Goal: Contribute content: Add original content to the website for others to see

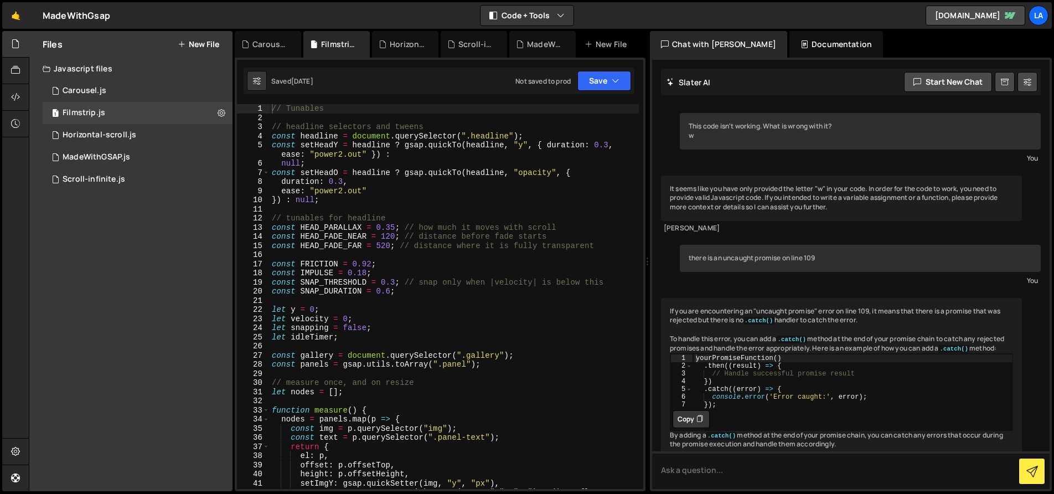
scroll to position [60, 0]
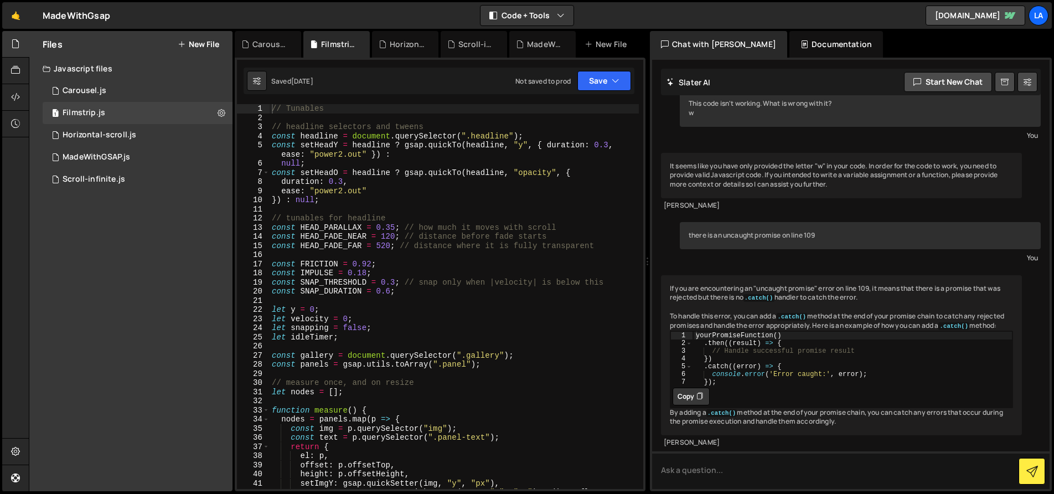
click at [208, 43] on button "New File" at bounding box center [199, 44] width 42 height 9
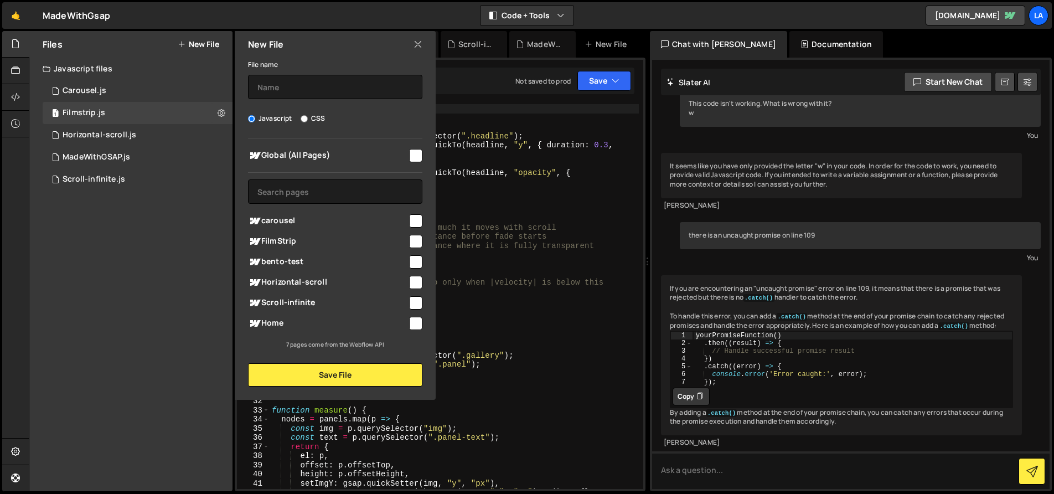
click at [419, 45] on icon at bounding box center [418, 44] width 9 height 12
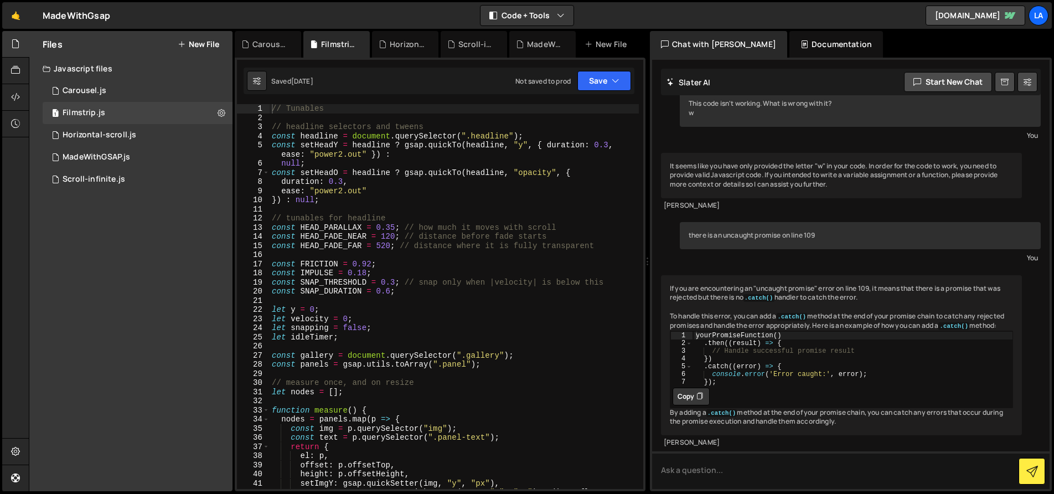
scroll to position [60, 0]
click at [210, 42] on button "New File" at bounding box center [199, 44] width 42 height 9
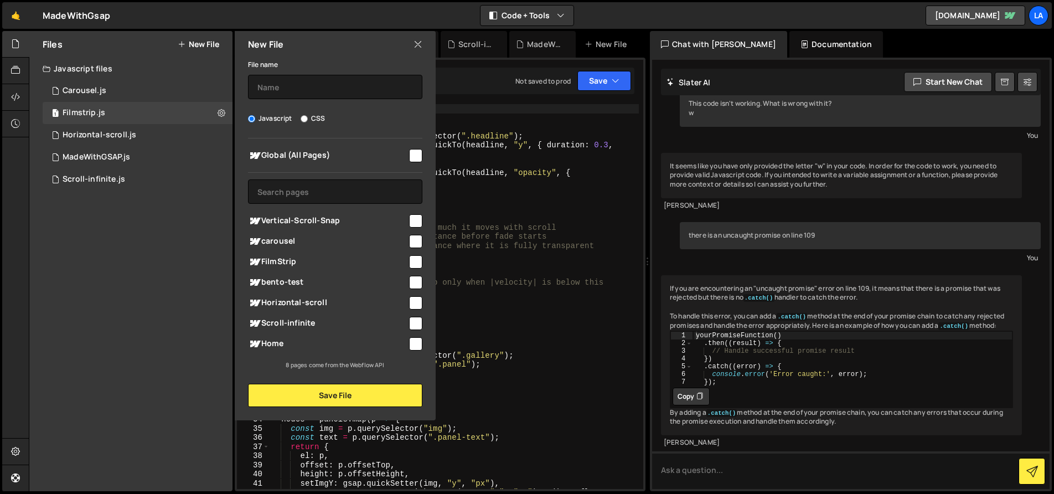
click at [411, 219] on input "checkbox" at bounding box center [415, 220] width 13 height 13
checkbox input "true"
click at [325, 404] on button "Save File" at bounding box center [335, 395] width 174 height 23
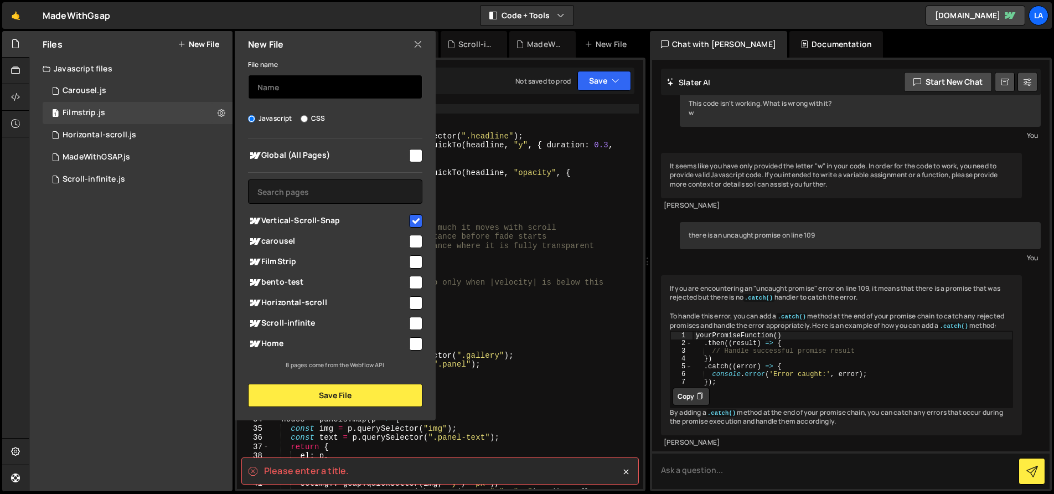
click at [302, 95] on input "text" at bounding box center [335, 87] width 174 height 24
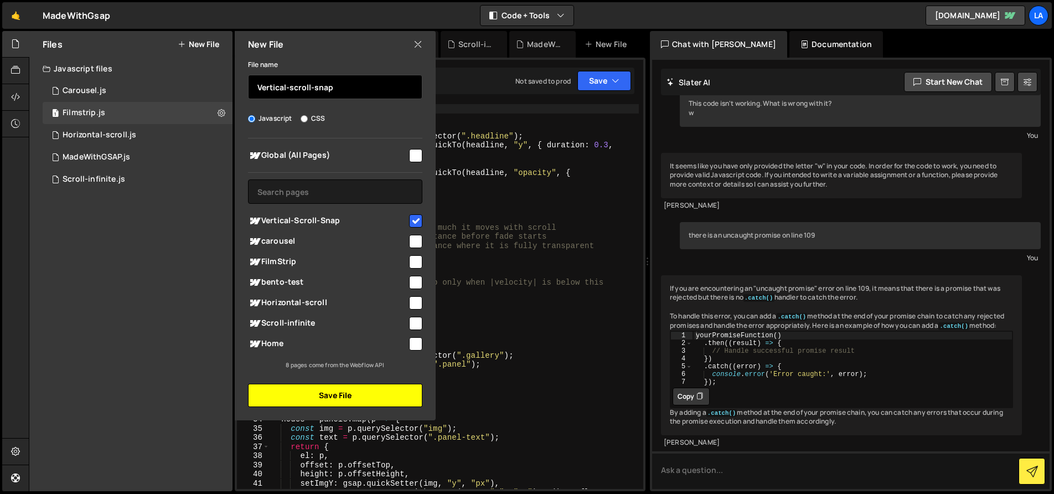
type input "Vertical-scroll-snap"
click at [332, 396] on button "Save File" at bounding box center [335, 395] width 174 height 23
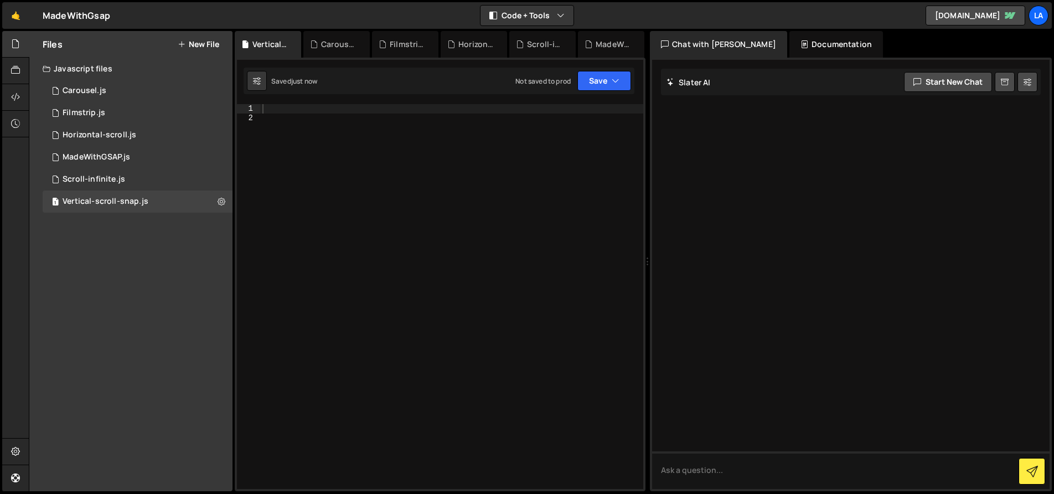
scroll to position [0, 0]
click at [334, 176] on div at bounding box center [451, 305] width 383 height 403
paste textarea "})"
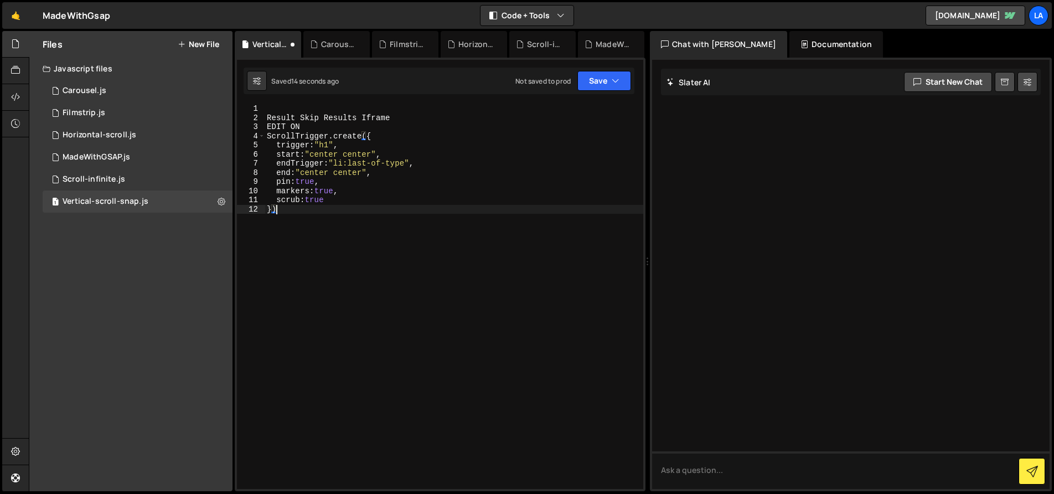
type textarea "scrub:true })"
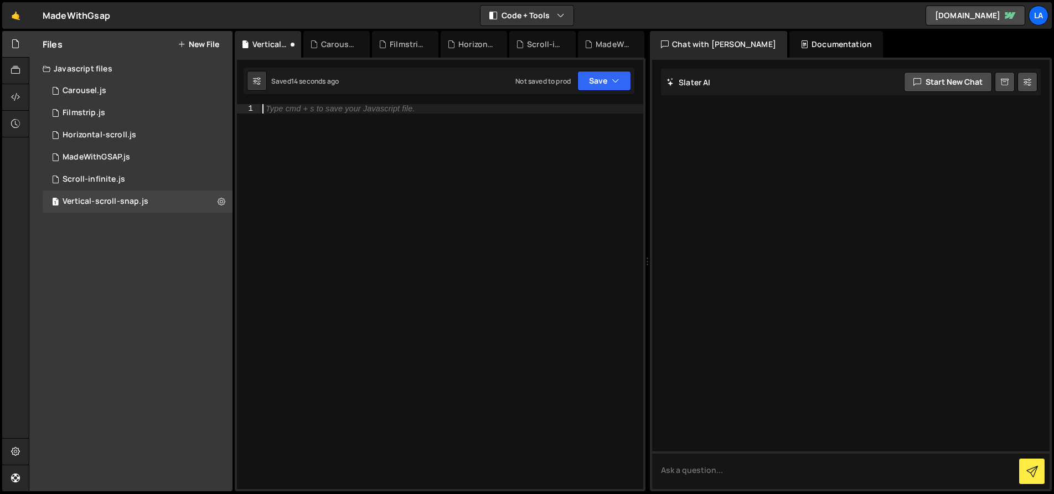
paste textarea "})"
type textarea "})"
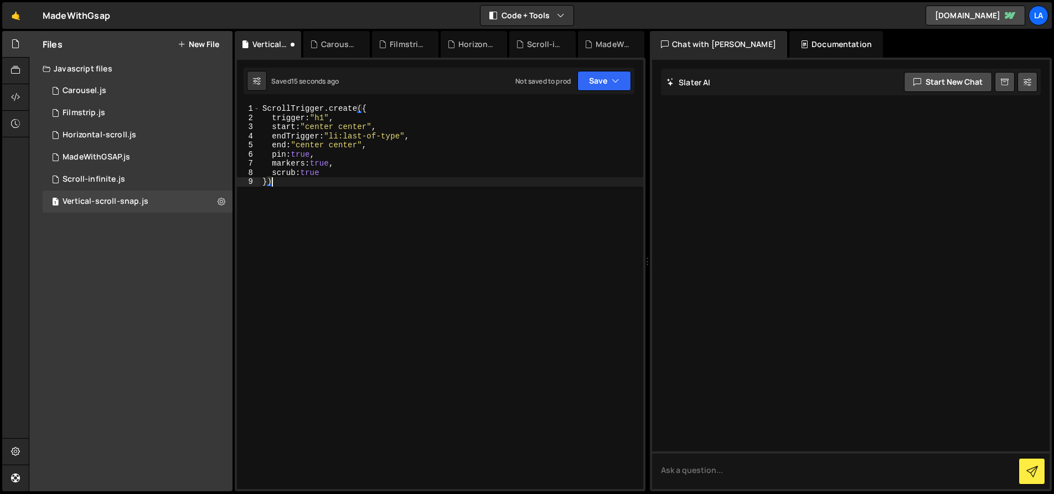
click at [342, 249] on div "ScrollTrigger . create ({ trigger : "h1" , start : "center center" , endTrigger…" at bounding box center [451, 305] width 383 height 403
click at [260, 106] on div "1" at bounding box center [248, 108] width 23 height 9
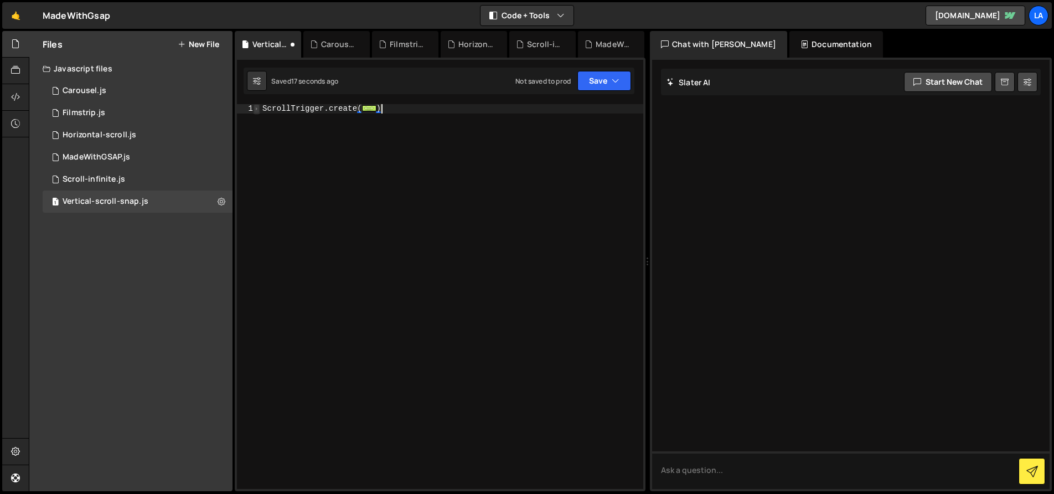
click at [257, 110] on span at bounding box center [257, 108] width 6 height 9
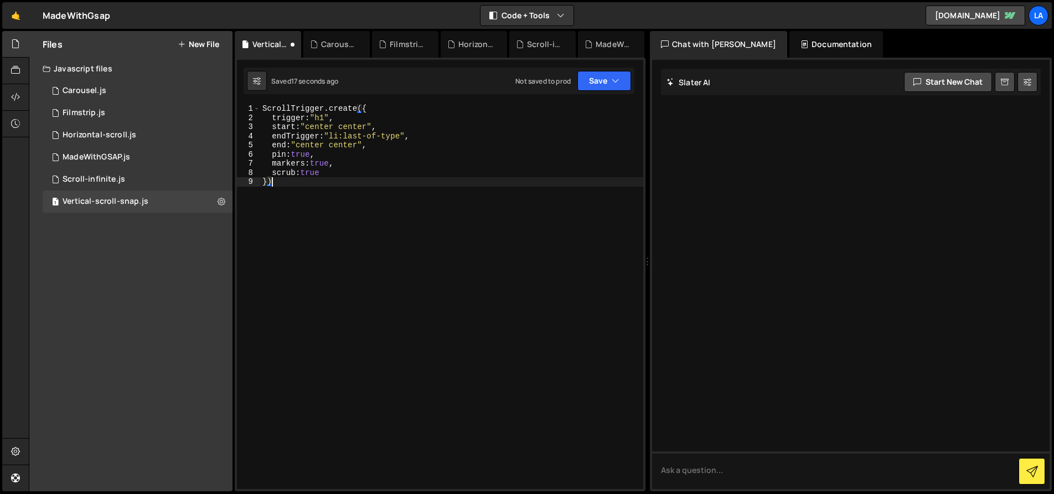
click at [391, 220] on div "ScrollTrigger . create ({ trigger : "h1" , start : "center center" , endTrigger…" at bounding box center [451, 305] width 383 height 403
click at [594, 85] on button "Save" at bounding box center [605, 81] width 54 height 20
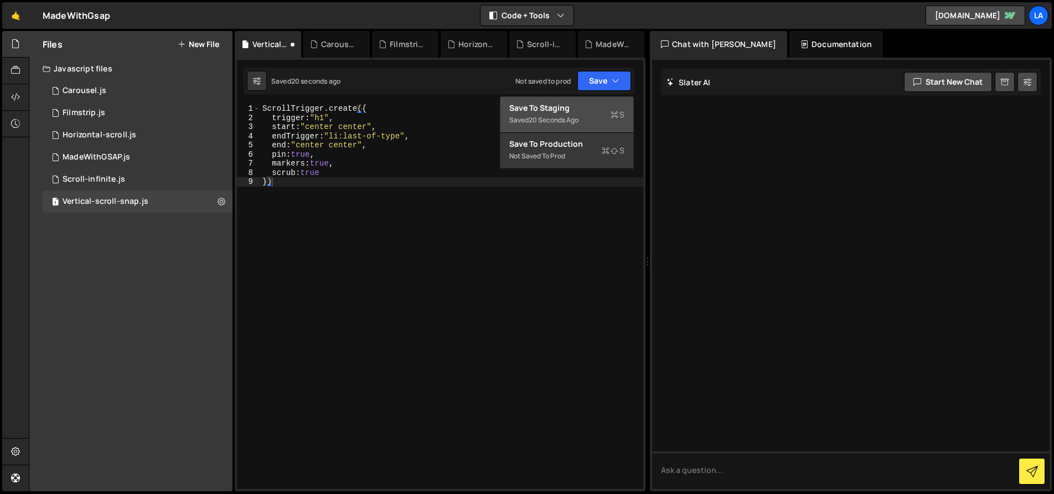
click at [565, 109] on div "Save to Staging S" at bounding box center [566, 107] width 115 height 11
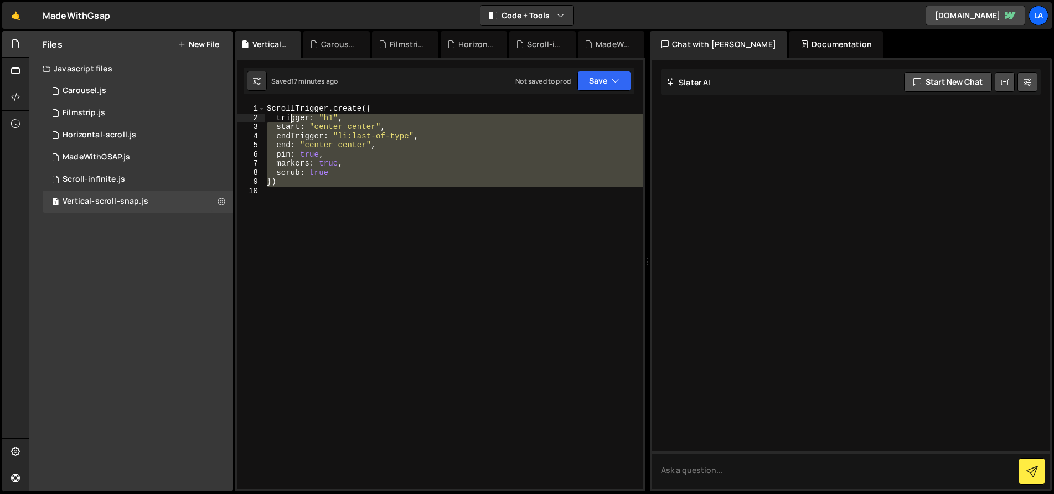
drag, startPoint x: 369, startPoint y: 202, endPoint x: 307, endPoint y: 133, distance: 92.6
click at [291, 117] on div "ScrollTrigger . create ({ trigger : "h1" , start : "center center" , endTrigger…" at bounding box center [454, 305] width 379 height 403
type textarea "trigger: "h1", start: "center center","
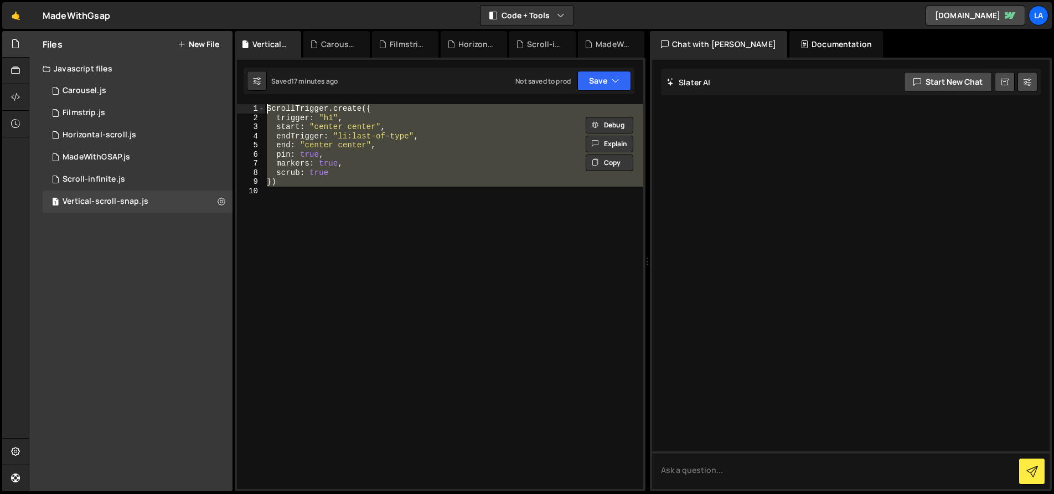
drag, startPoint x: 297, startPoint y: 207, endPoint x: 240, endPoint y: 101, distance: 120.7
click at [240, 101] on div "XXXXXXXXXXXXXXXXXXXXXXXXXXXXXXXXXXXXXXXXXXXXXXXXXXXXXXXXXXXXXXXXXXXXXXXXXXXXXXX…" at bounding box center [440, 275] width 411 height 434
type textarea "// ScrollTrigger.create({ // trigger: "h1","
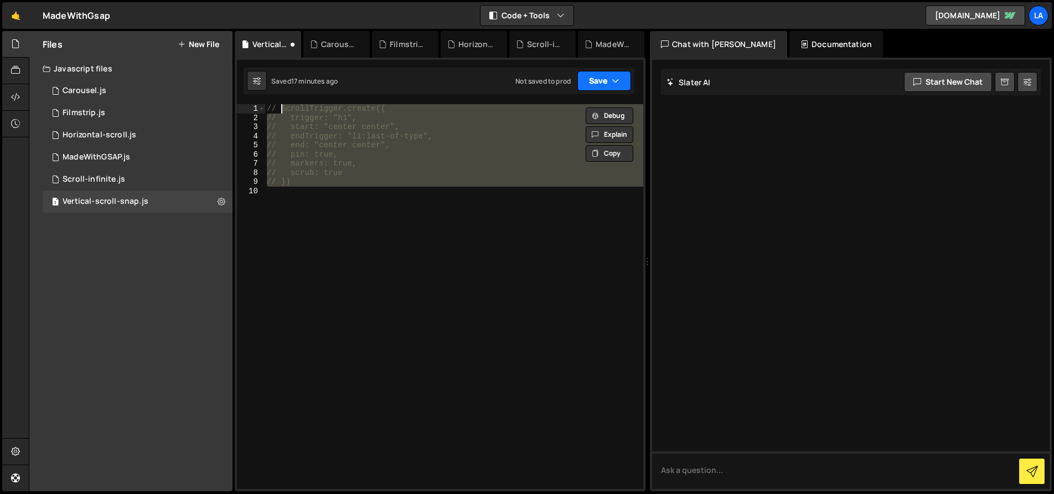
click at [603, 85] on button "Save" at bounding box center [605, 81] width 54 height 20
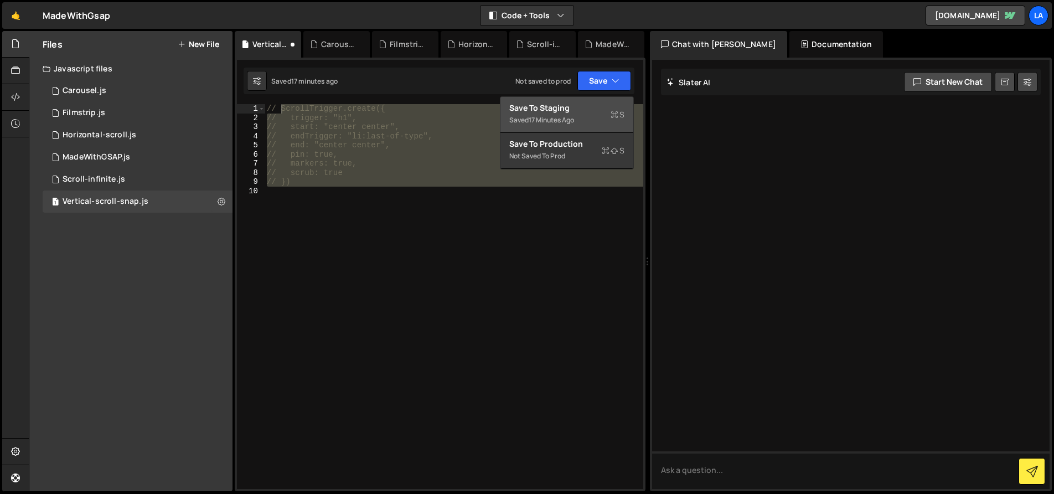
click at [580, 106] on div "Save to Staging S" at bounding box center [566, 107] width 115 height 11
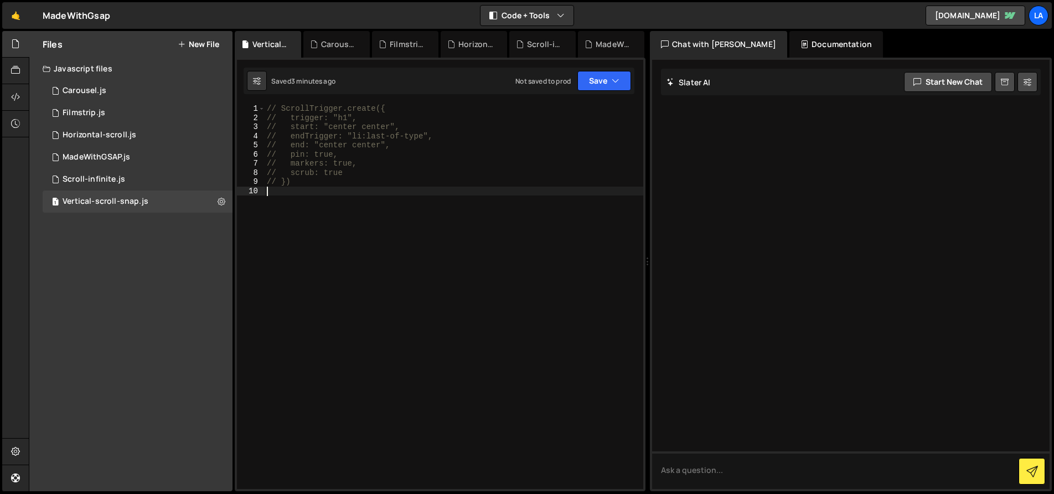
drag, startPoint x: 333, startPoint y: 194, endPoint x: 322, endPoint y: 189, distance: 12.7
click at [325, 189] on div "// ScrollTrigger.create({ // trigger: "h1", // start: "center center", // endTr…" at bounding box center [454, 305] width 379 height 403
drag, startPoint x: 300, startPoint y: 206, endPoint x: 320, endPoint y: 197, distance: 21.8
click at [301, 206] on div "// ScrollTrigger.create({ // trigger: "h1", // start: "center center", // endTr…" at bounding box center [454, 305] width 379 height 403
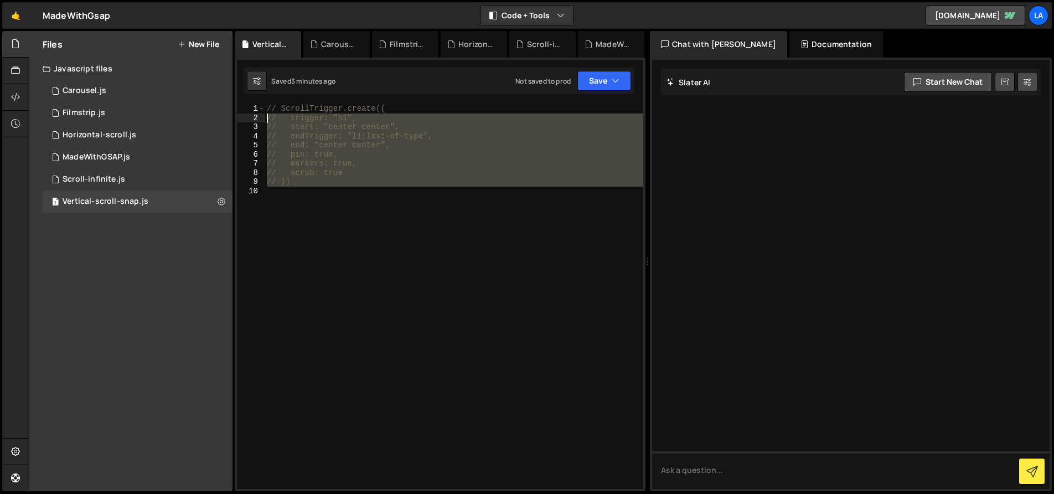
drag, startPoint x: 303, startPoint y: 196, endPoint x: 240, endPoint y: 90, distance: 123.4
click at [240, 90] on div "XXXXXXXXXXXXXXXXXXXXXXXXXXXXXXXXXXXXXXXXXXXXXXXXXXXXXXXXXXXXXXXXXXXXXXXXXXXXXXX…" at bounding box center [440, 275] width 411 height 434
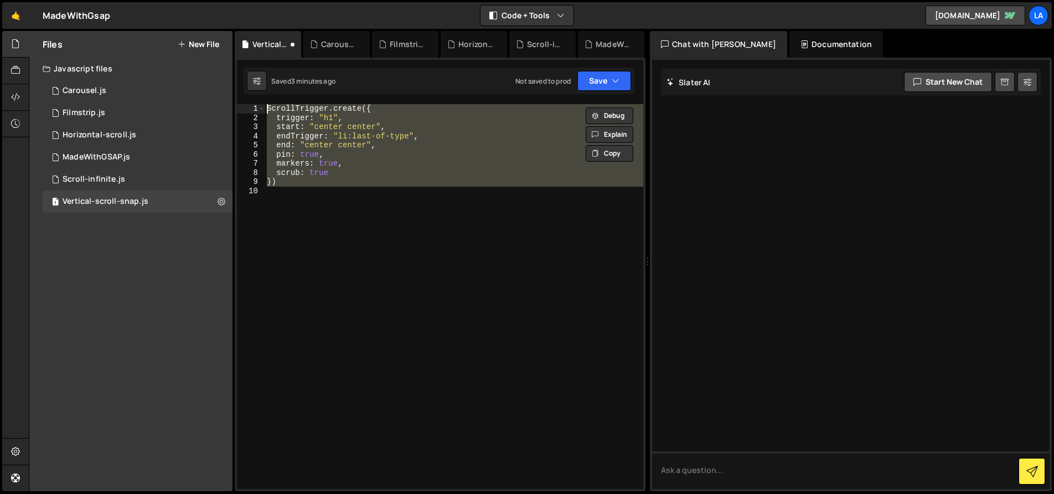
click at [341, 164] on div "ScrollTrigger . create ({ trigger : "h1" , start : "center center" , endTrigger…" at bounding box center [454, 296] width 379 height 385
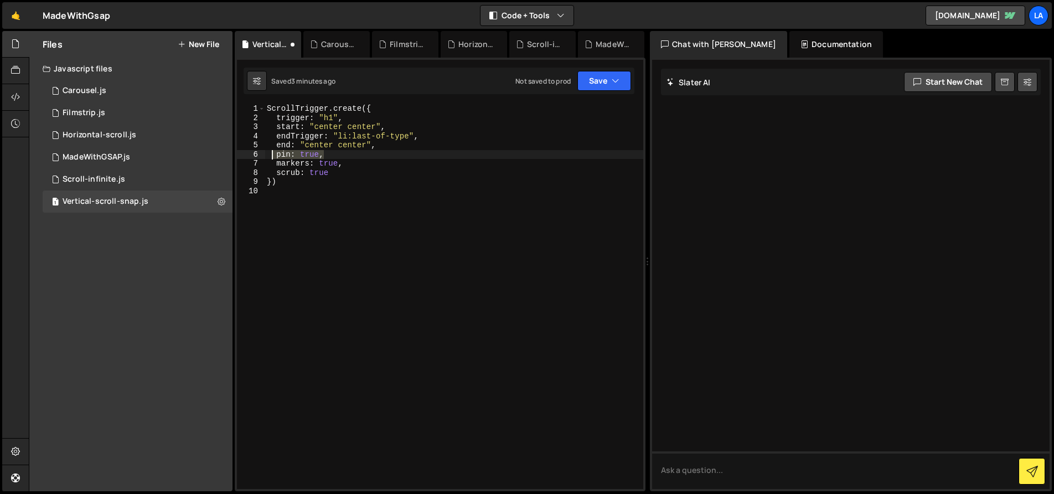
drag, startPoint x: 344, startPoint y: 153, endPoint x: 330, endPoint y: 151, distance: 14.7
click at [272, 151] on div "ScrollTrigger . create ({ trigger : "h1" , start : "center center" , endTrigger…" at bounding box center [454, 305] width 379 height 403
drag, startPoint x: 331, startPoint y: 151, endPoint x: 312, endPoint y: 151, distance: 18.8
click at [330, 151] on div "ScrollTrigger . create ({ trigger : "h1" , start : "center center" , endTrigger…" at bounding box center [454, 296] width 379 height 385
drag, startPoint x: 318, startPoint y: 151, endPoint x: 301, endPoint y: 152, distance: 17.2
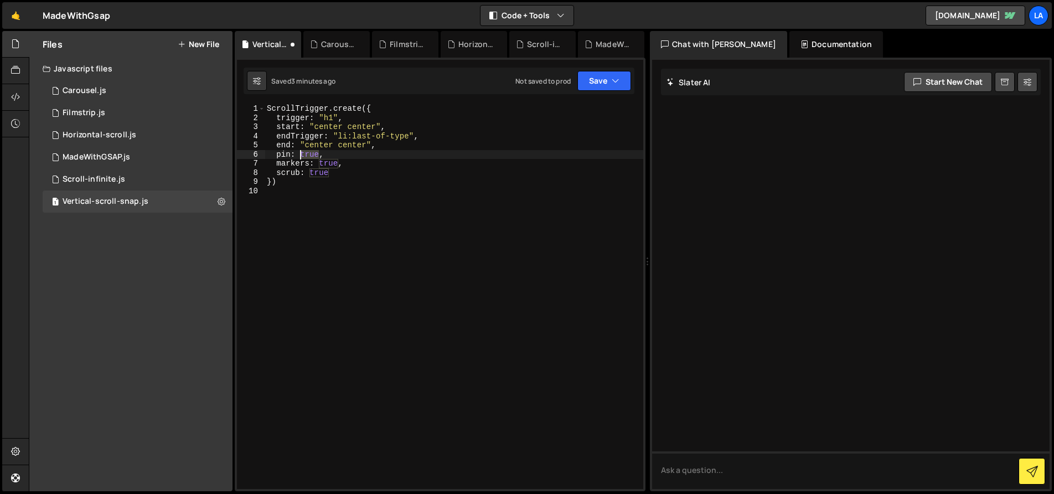
click at [301, 152] on div "ScrollTrigger . create ({ trigger : "h1" , start : "center center" , endTrigger…" at bounding box center [454, 305] width 379 height 403
type textarea "pin: false,"
drag, startPoint x: 591, startPoint y: 92, endPoint x: 601, endPoint y: 82, distance: 14.5
click at [591, 91] on div "Saved 3 minutes ago Not saved to prod Upgrade to Edit Save Save to Staging S Sa…" at bounding box center [439, 81] width 391 height 27
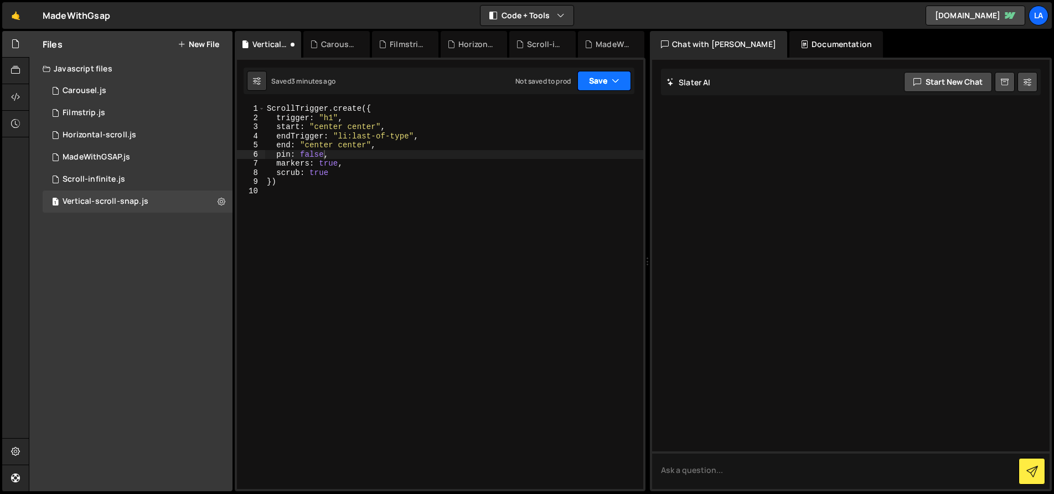
click at [602, 82] on button "Save" at bounding box center [605, 81] width 54 height 20
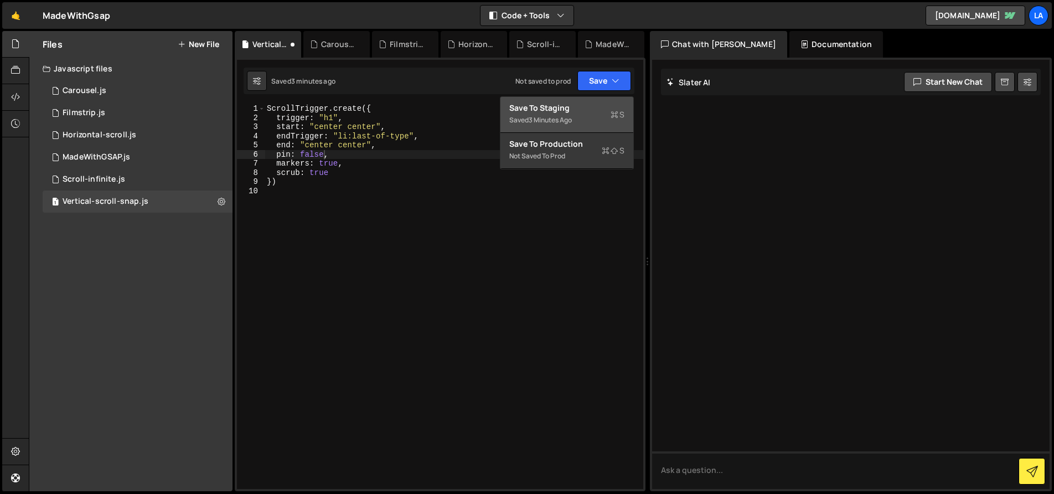
click at [597, 116] on div "Saved 3 minutes ago" at bounding box center [566, 120] width 115 height 13
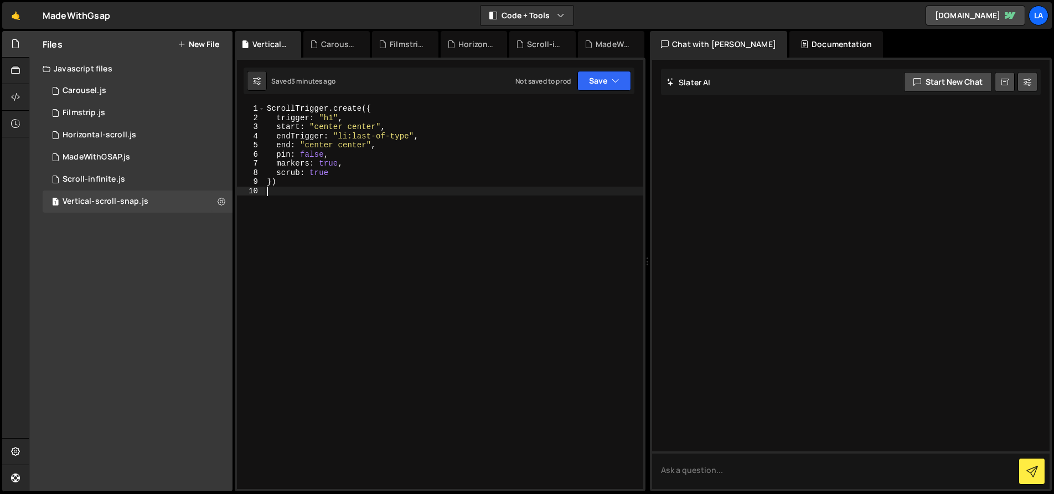
scroll to position [0, 0]
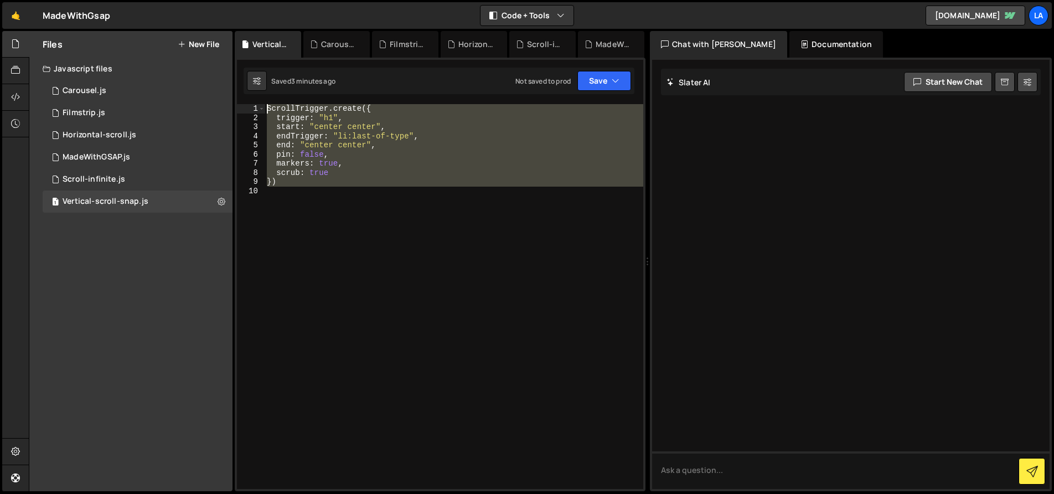
drag, startPoint x: 293, startPoint y: 205, endPoint x: 238, endPoint y: 97, distance: 121.1
click at [238, 97] on div "XXXXXXXXXXXXXXXXXXXXXXXXXXXXXXXXXXXXXXXXXXXXXXXXXXXXXXXXXXXXXXXXXXXXXXXXXXXXXXX…" at bounding box center [440, 275] width 411 height 434
type textarea "// ScrollTrigger.create({ // trigger: "h1","
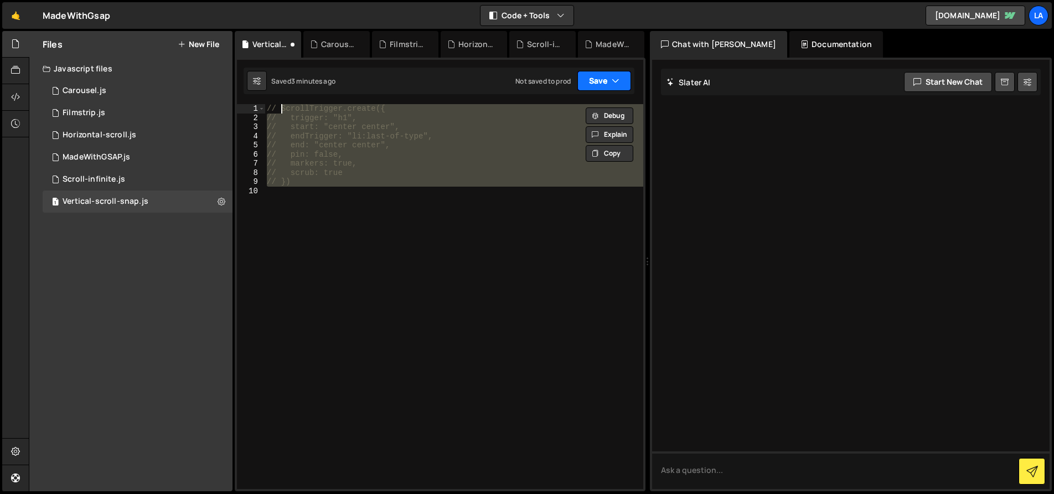
click at [580, 83] on button "Save" at bounding box center [605, 81] width 54 height 20
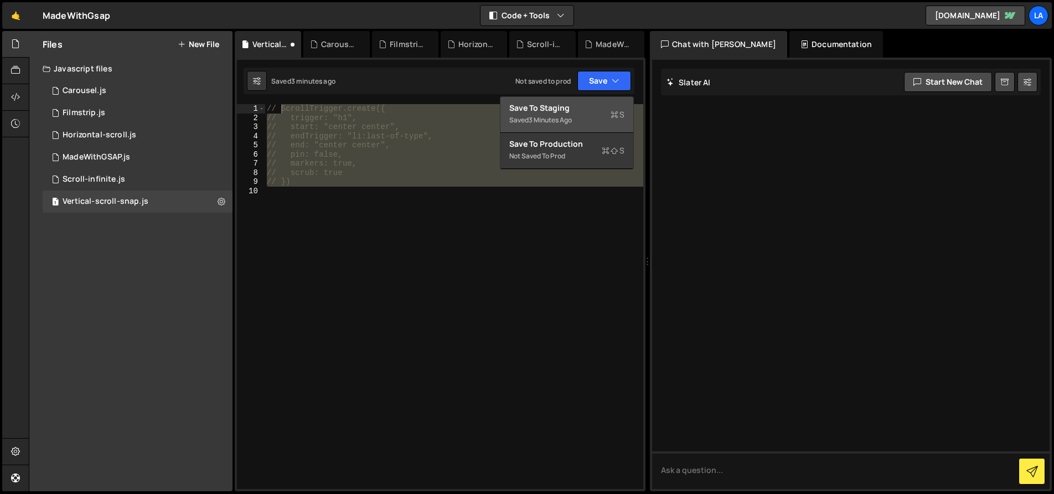
click at [604, 111] on div "Save to Staging S" at bounding box center [566, 107] width 115 height 11
